Goal: Share content

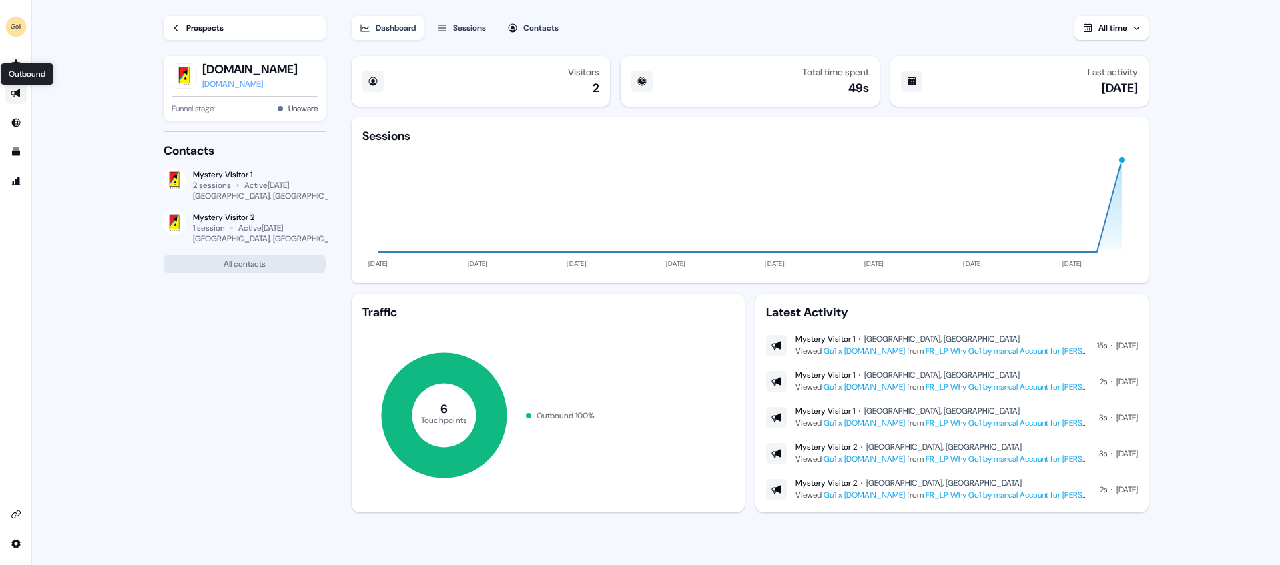
click at [17, 91] on icon "Go to outbound experience" at bounding box center [15, 93] width 9 height 9
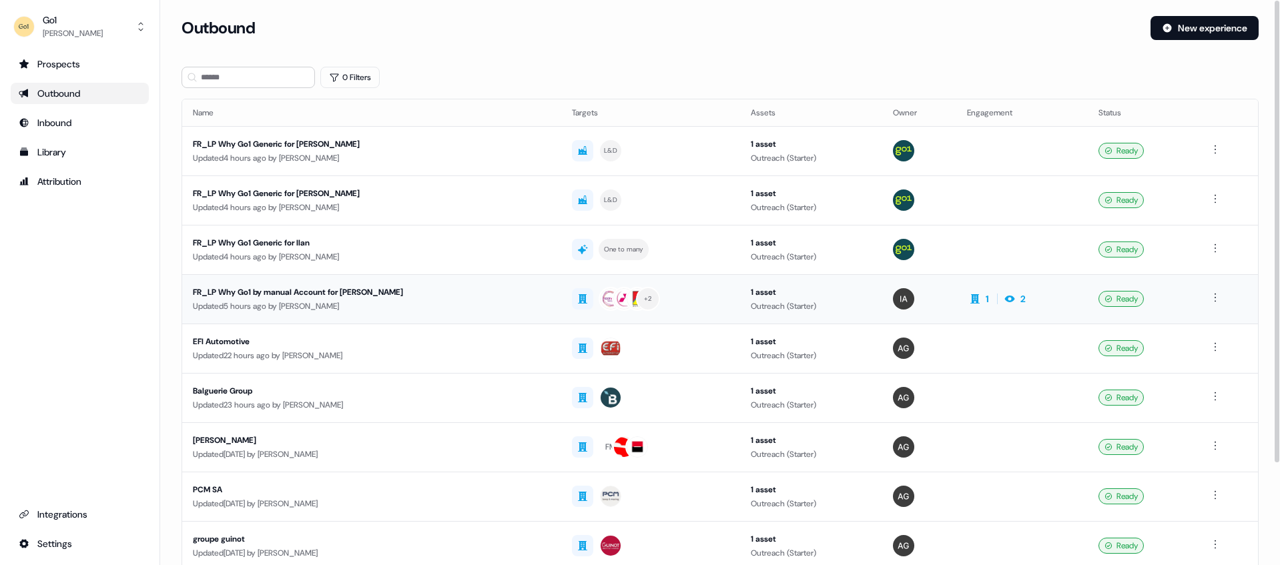
click at [304, 287] on div "FR_LP Why Go1 by manual Account for [PERSON_NAME]" at bounding box center [353, 292] width 320 height 13
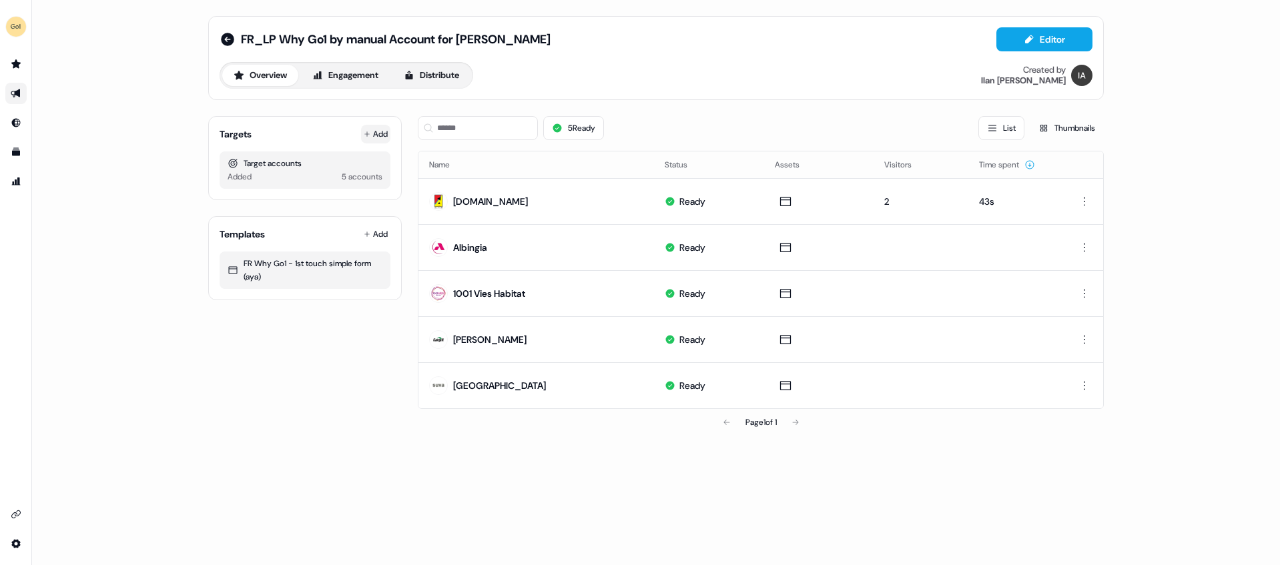
click at [378, 134] on button "Add" at bounding box center [375, 134] width 29 height 19
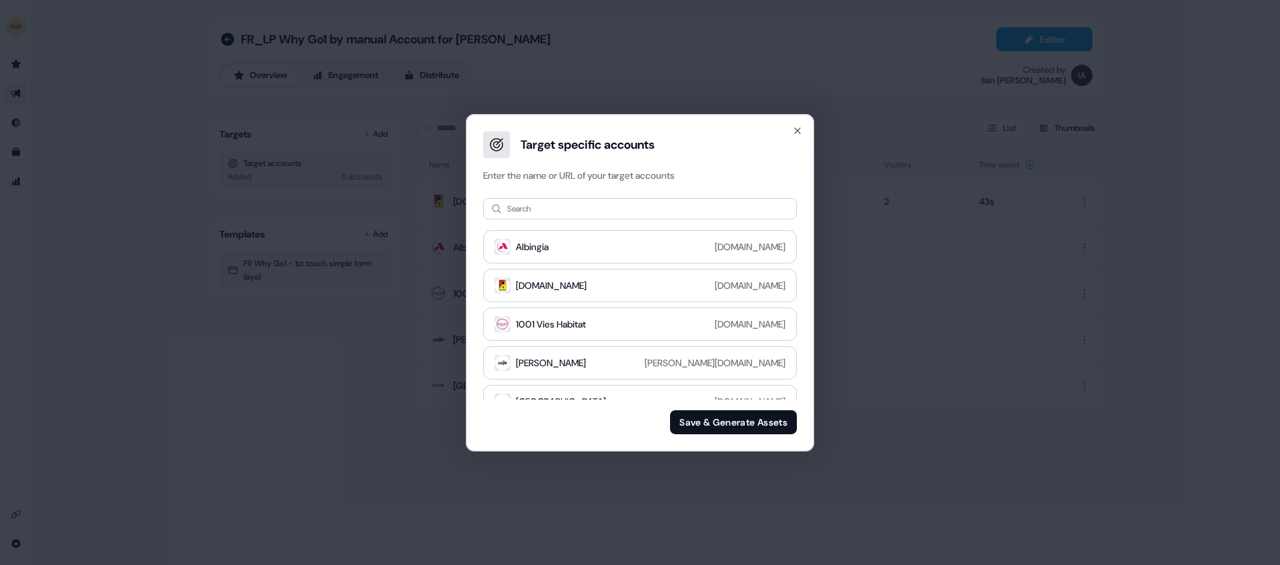
click at [561, 222] on div "Search Albingia [DOMAIN_NAME] [DOMAIN_NAME] [DOMAIN_NAME] 1001 Vies Habitat [DO…" at bounding box center [640, 316] width 346 height 268
click at [561, 216] on input at bounding box center [640, 208] width 314 height 21
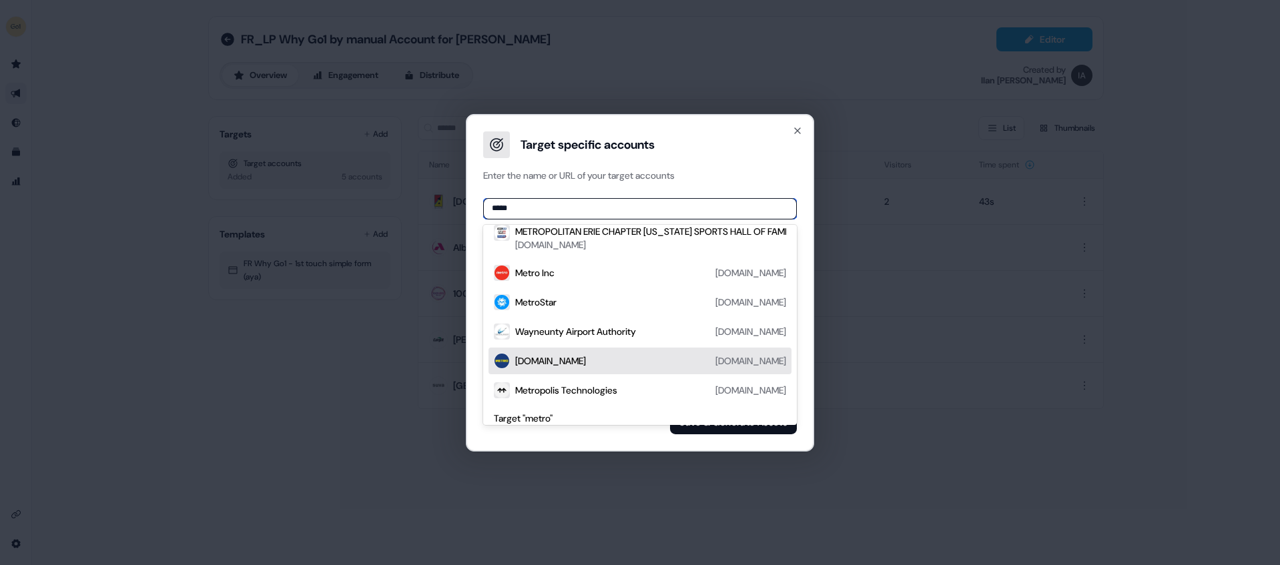
scroll to position [136, 0]
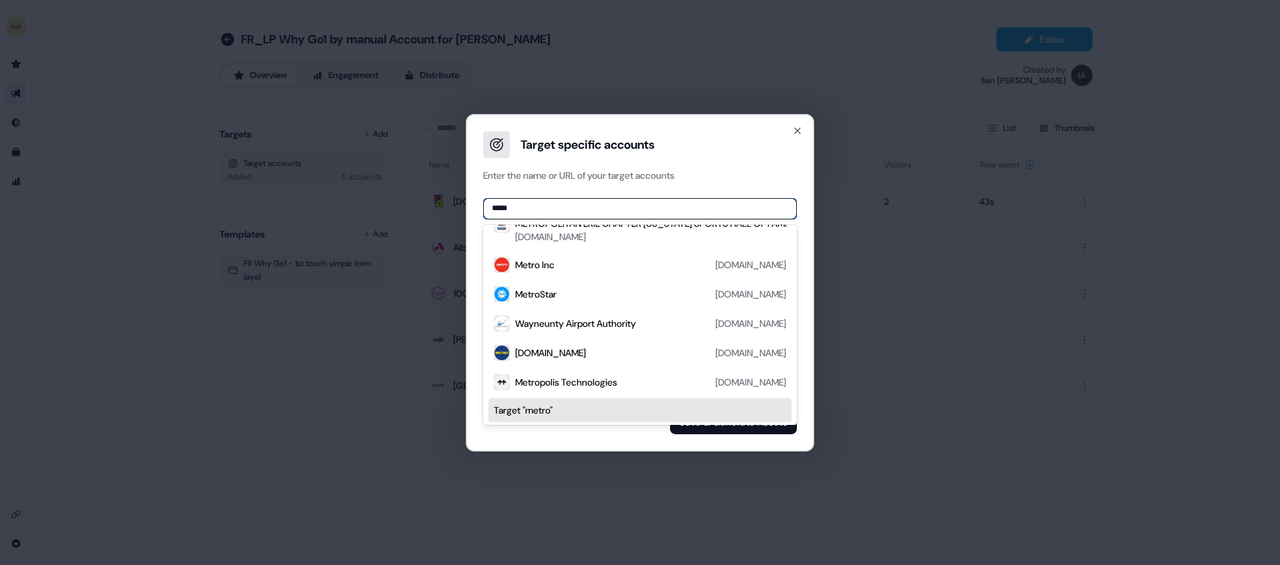
type input "*****"
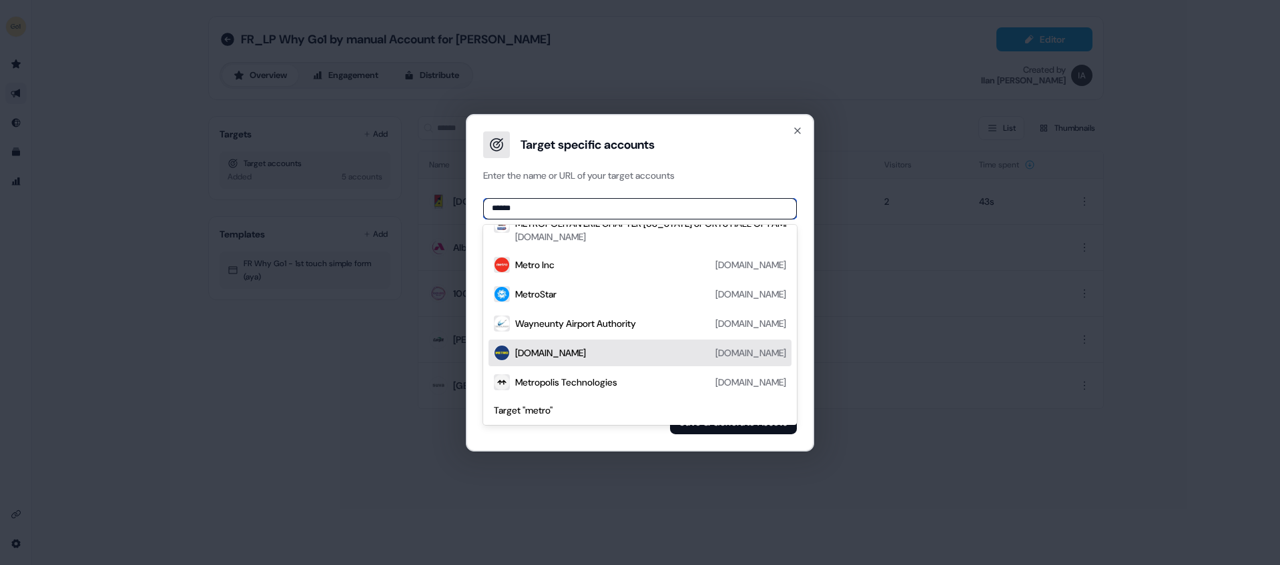
click at [612, 360] on div "[DOMAIN_NAME] [DOMAIN_NAME]" at bounding box center [650, 352] width 271 height 16
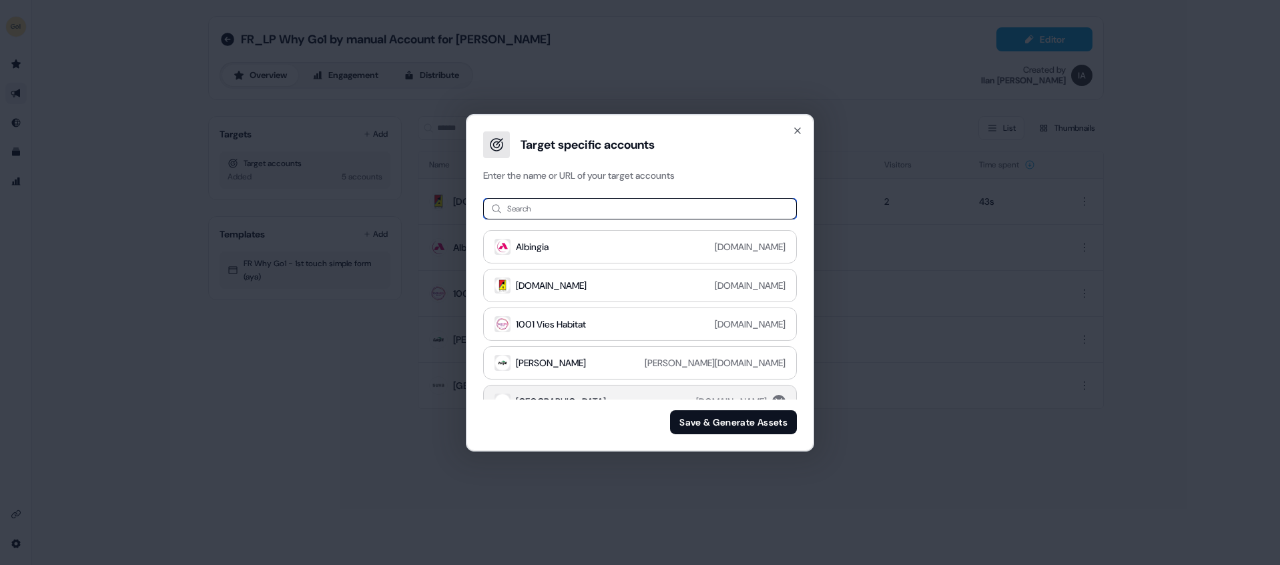
scroll to position [57, 0]
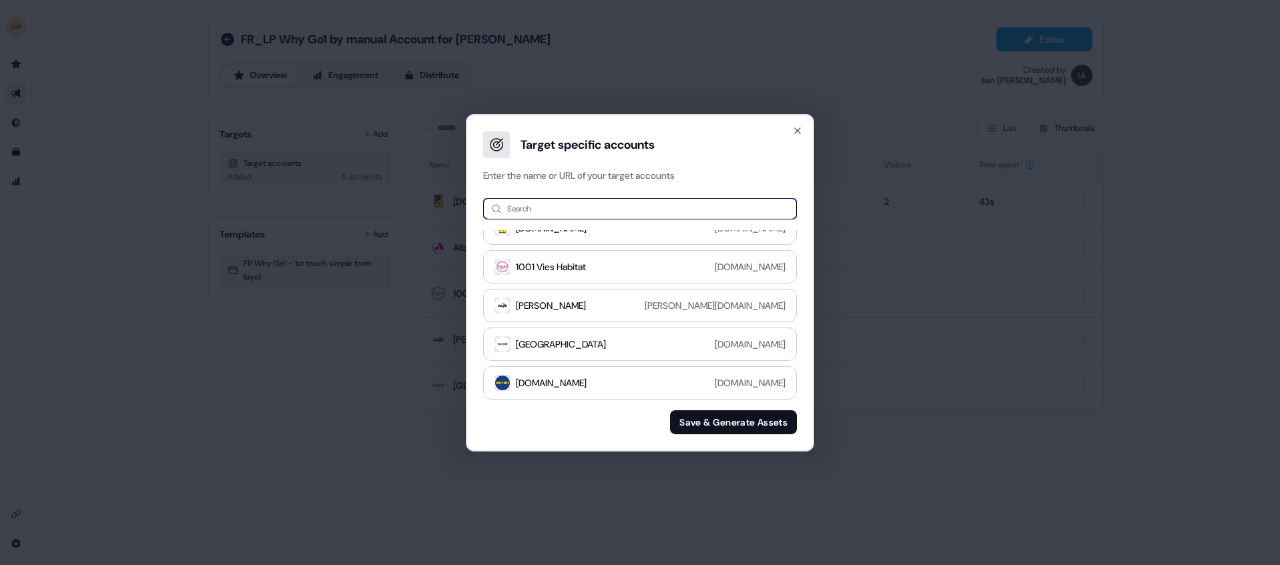
click at [676, 210] on input at bounding box center [640, 208] width 314 height 21
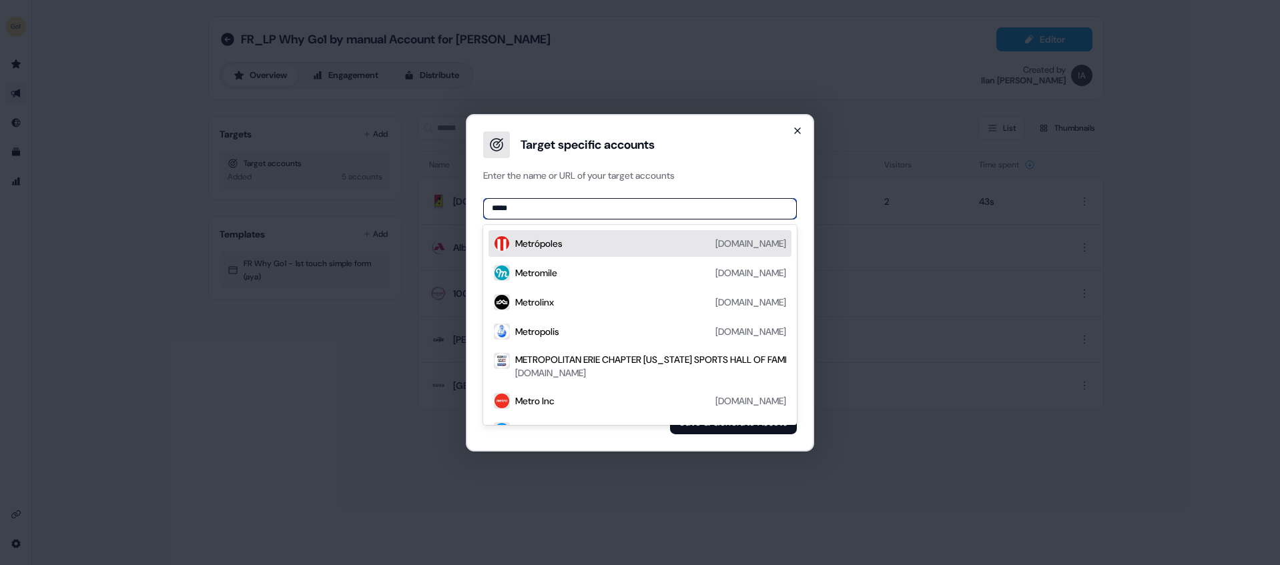
type input "*****"
click at [797, 128] on icon "button" at bounding box center [797, 130] width 11 height 11
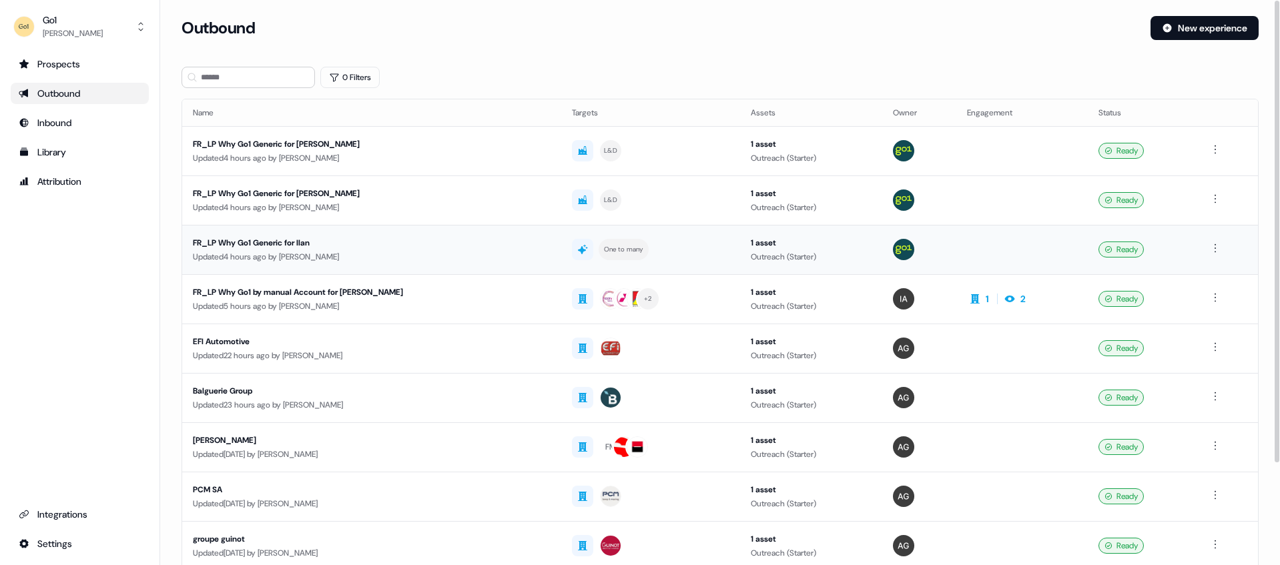
click at [274, 245] on div "FR_LP Why Go1 Generic for Ilan" at bounding box center [353, 242] width 320 height 13
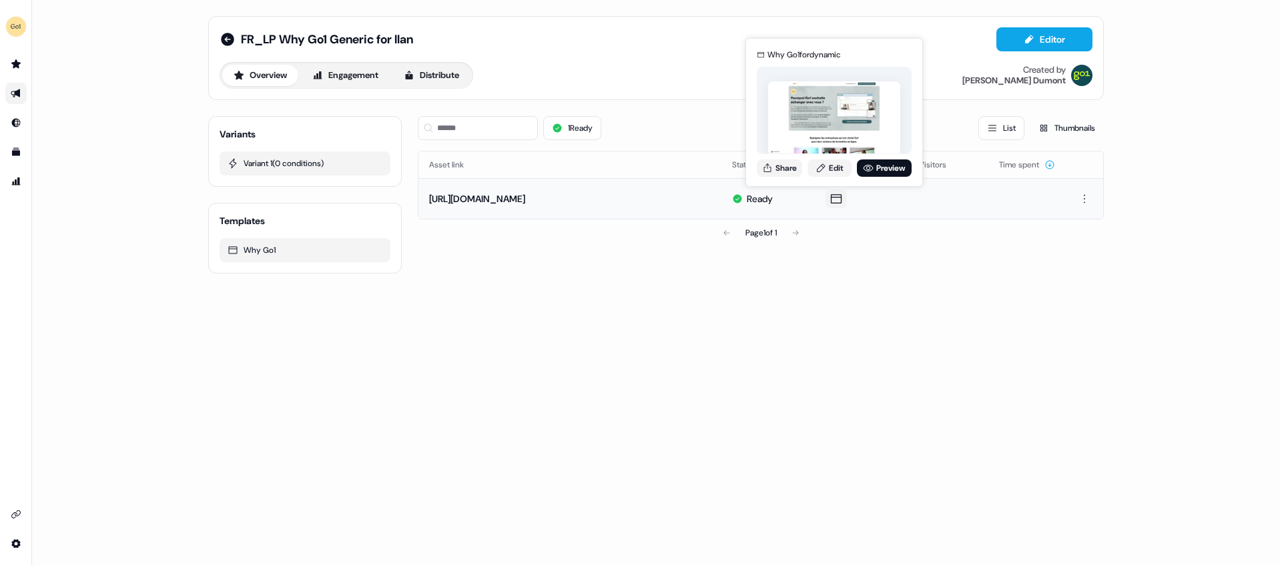
click at [830, 202] on icon at bounding box center [836, 198] width 16 height 13
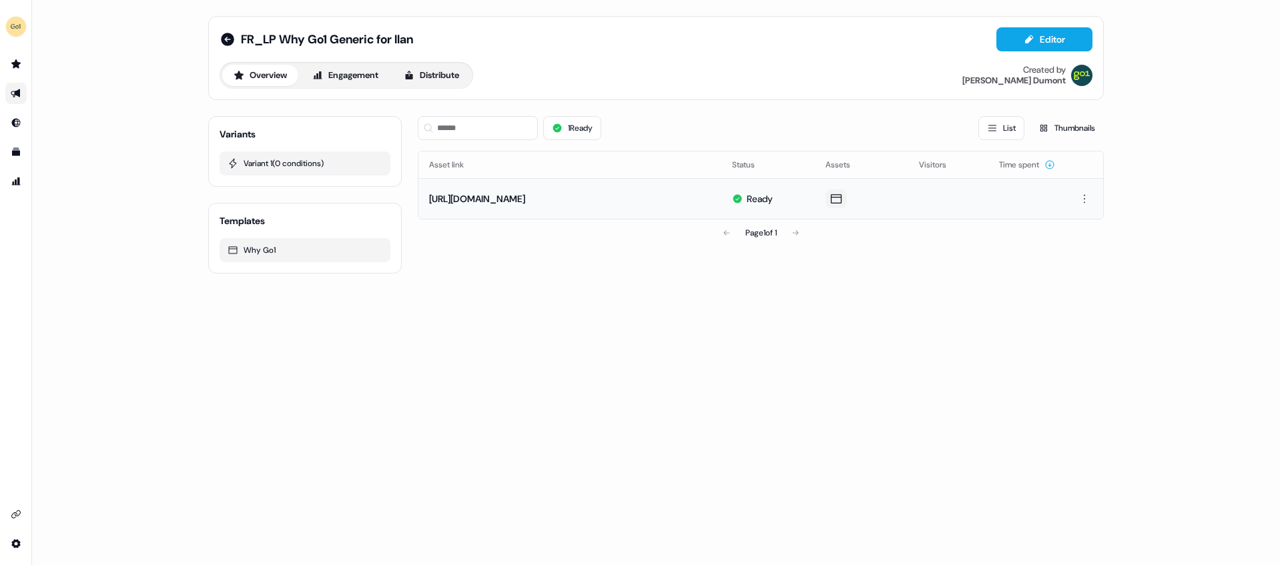
click at [837, 202] on icon at bounding box center [836, 198] width 16 height 13
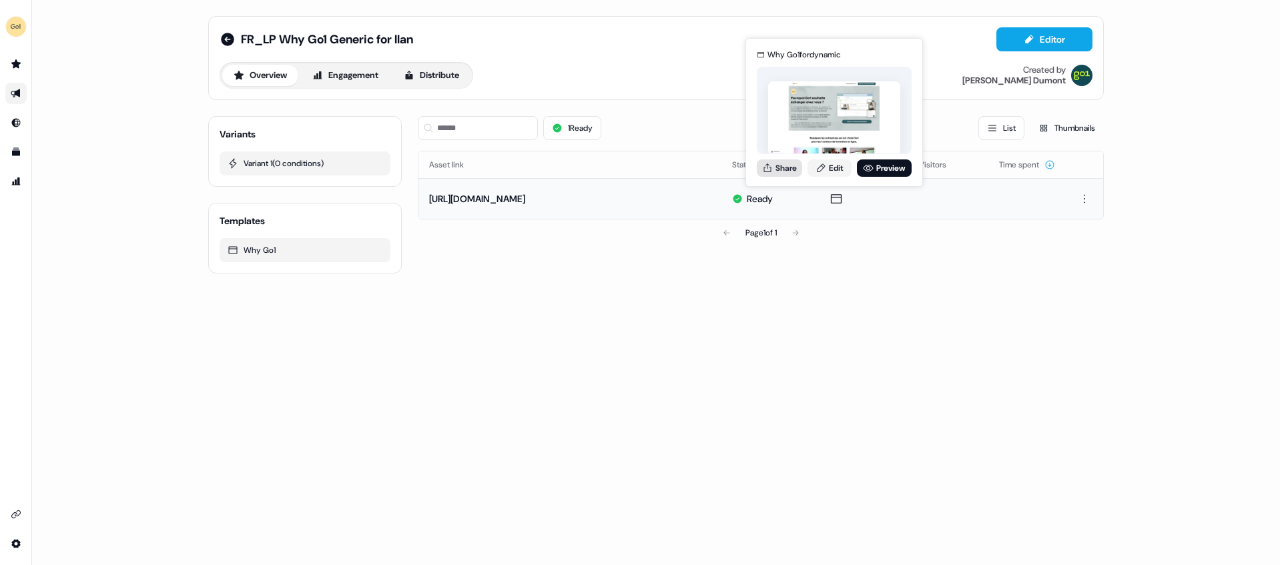
click at [788, 165] on button "Share" at bounding box center [779, 168] width 45 height 17
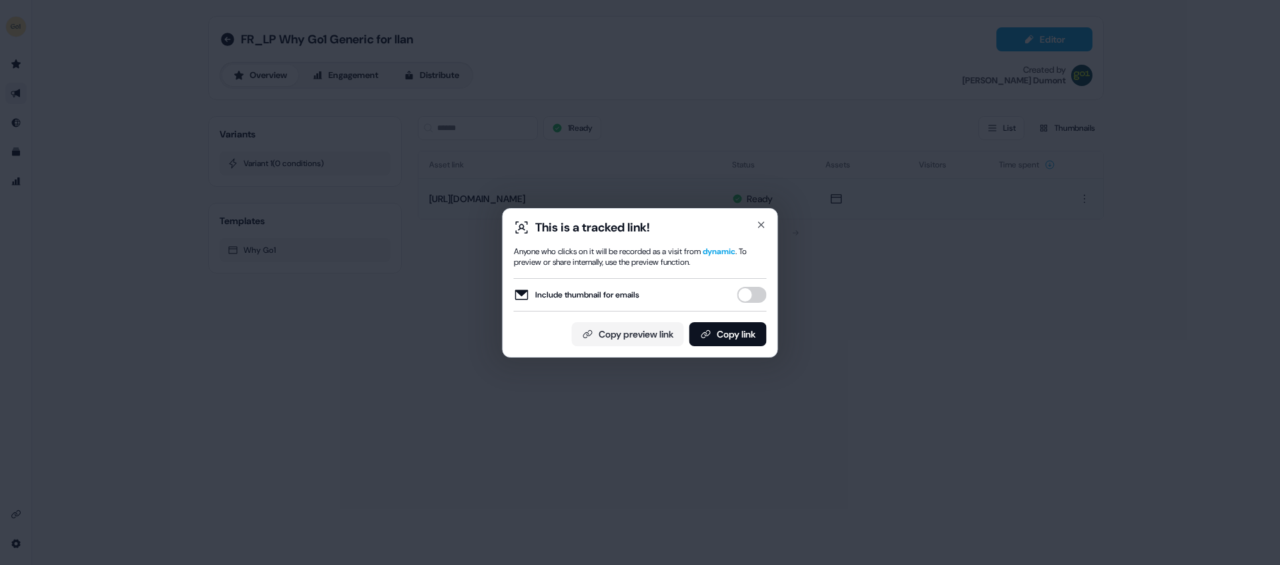
click at [759, 292] on button "Include thumbnail for emails" at bounding box center [752, 295] width 29 height 16
click at [745, 342] on button "Copy link" at bounding box center [728, 334] width 77 height 24
click at [716, 338] on button "Copy link" at bounding box center [728, 334] width 77 height 24
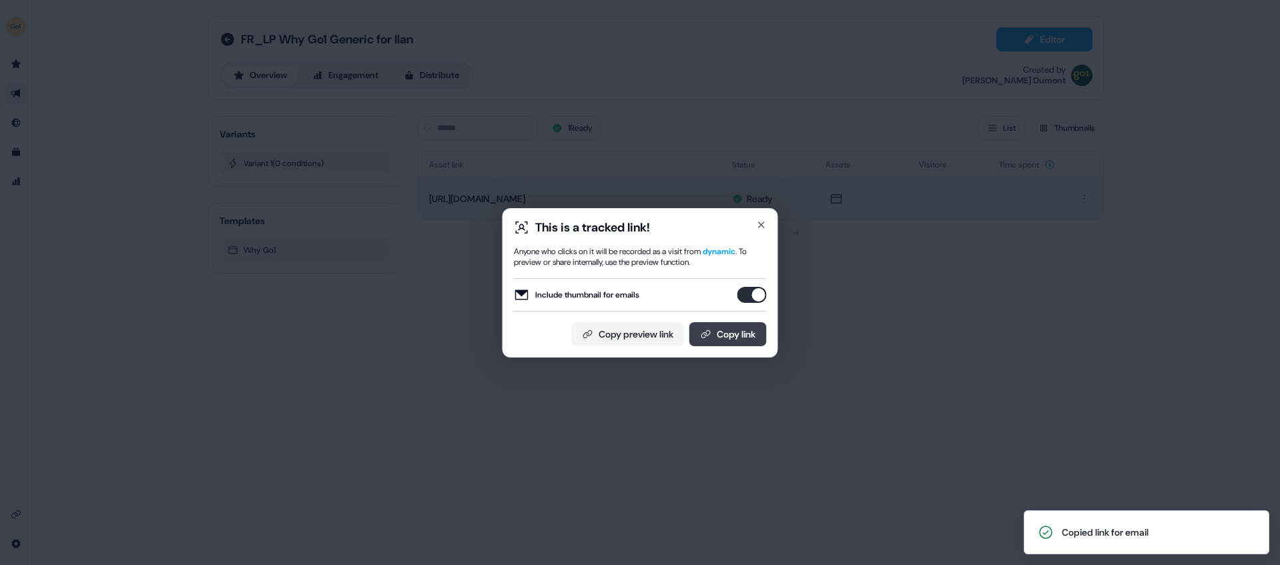
click at [716, 338] on button "Copy link" at bounding box center [728, 334] width 77 height 24
